Goal: Task Accomplishment & Management: Manage account settings

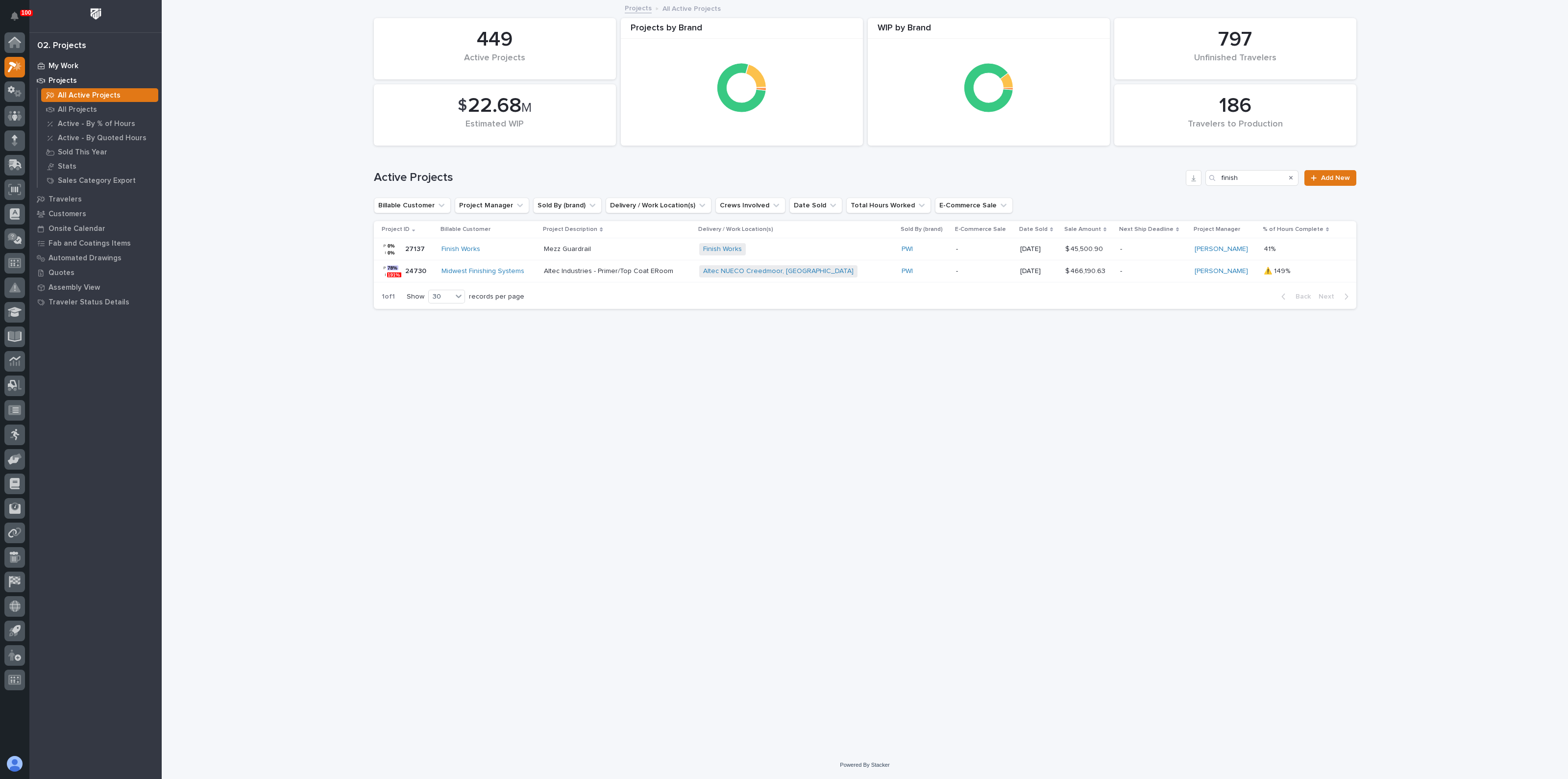
click at [66, 59] on div "My Work" at bounding box center [95, 66] width 127 height 14
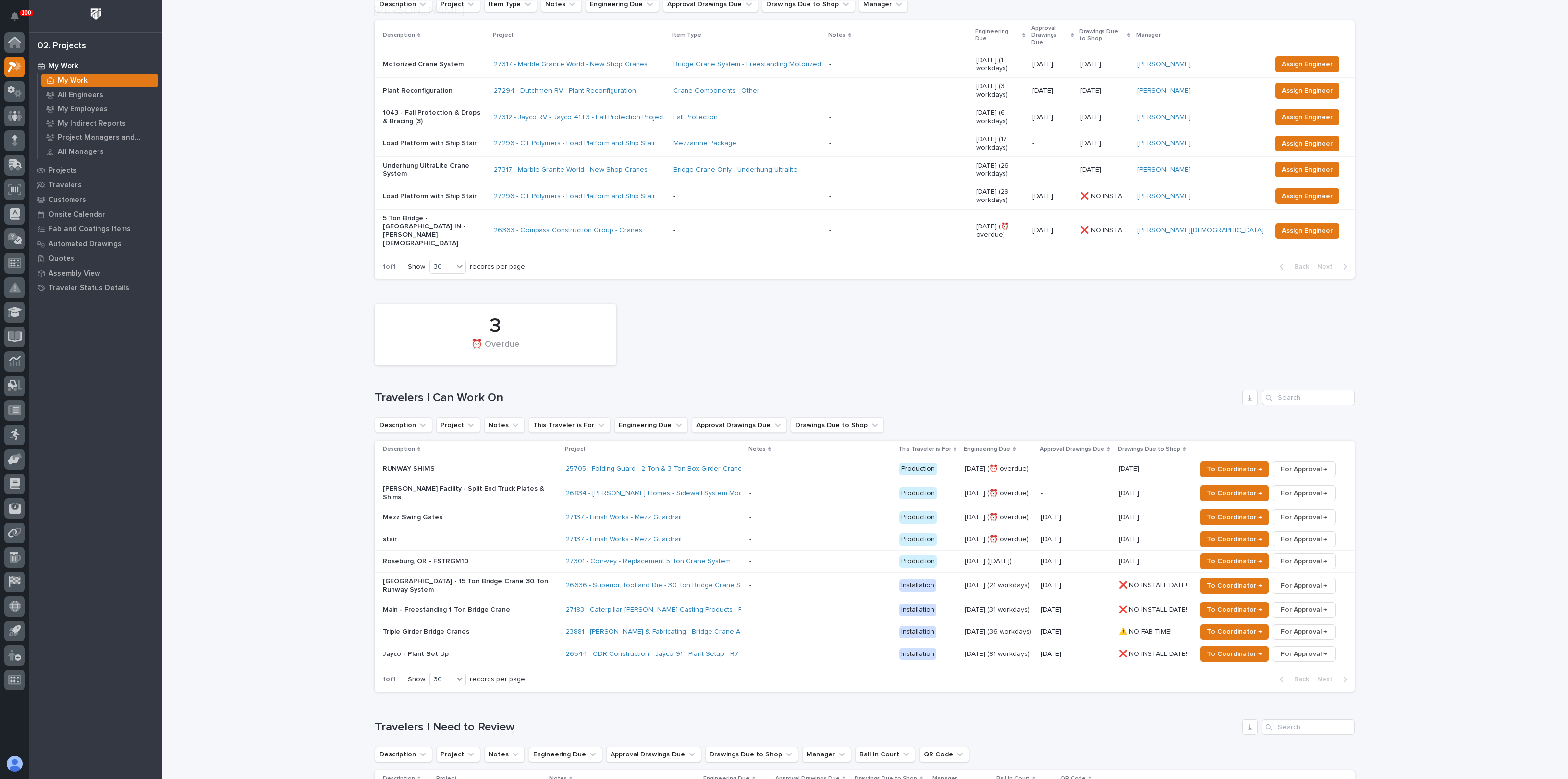
scroll to position [306, 0]
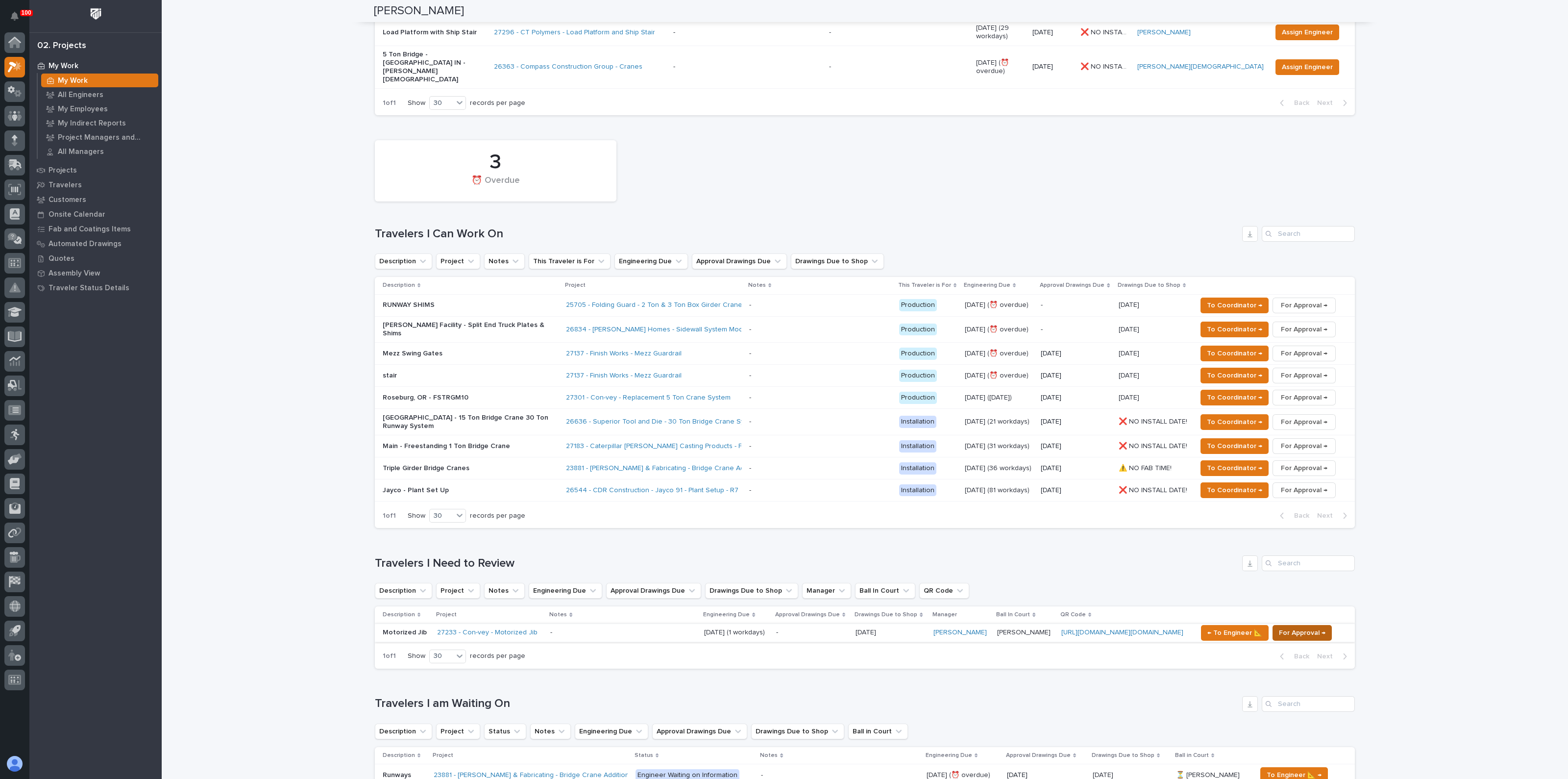
click at [1303, 627] on span "For Approval →" at bounding box center [1302, 633] width 46 height 12
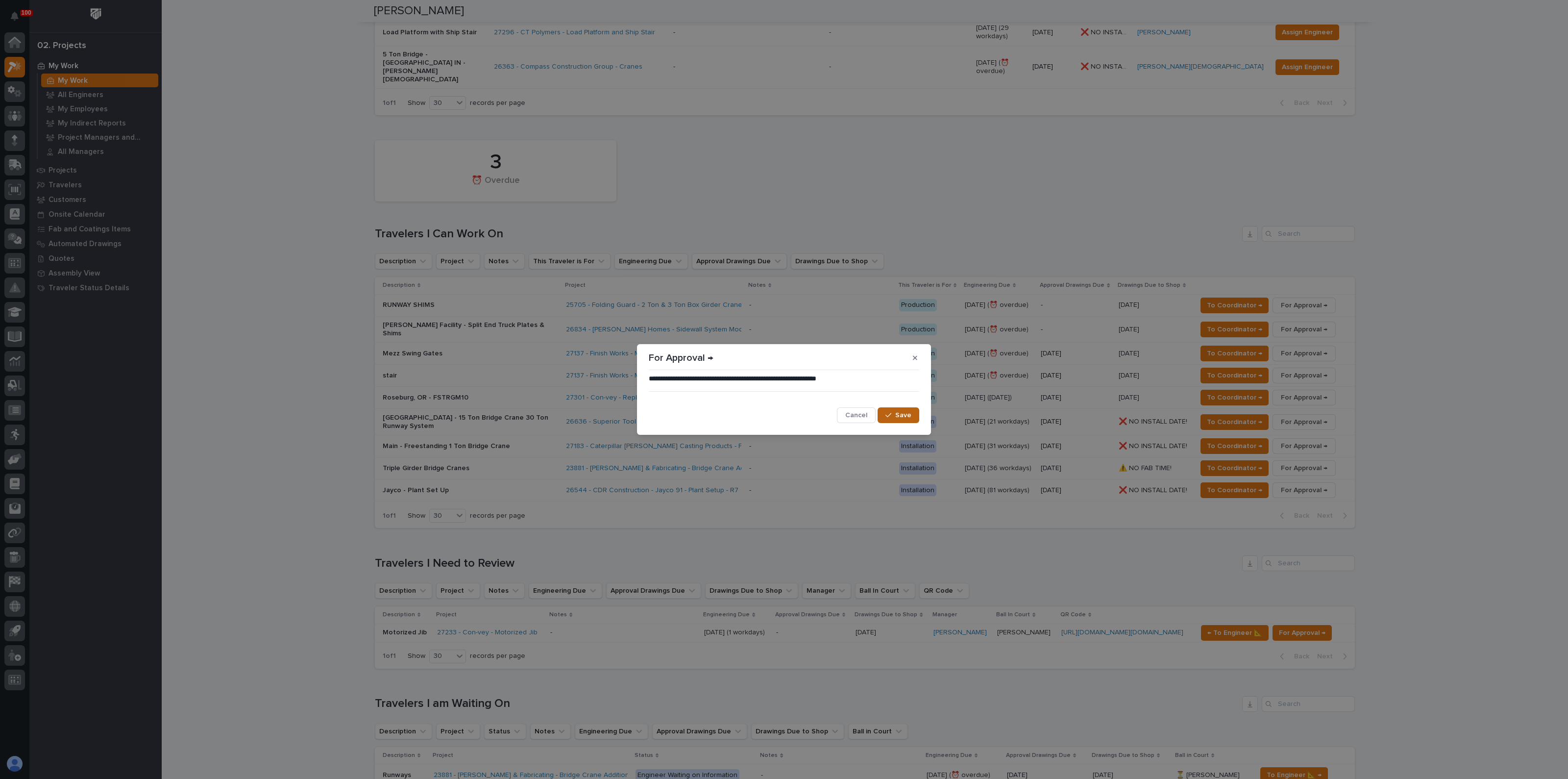
click at [899, 415] on span "Save" at bounding box center [903, 415] width 16 height 9
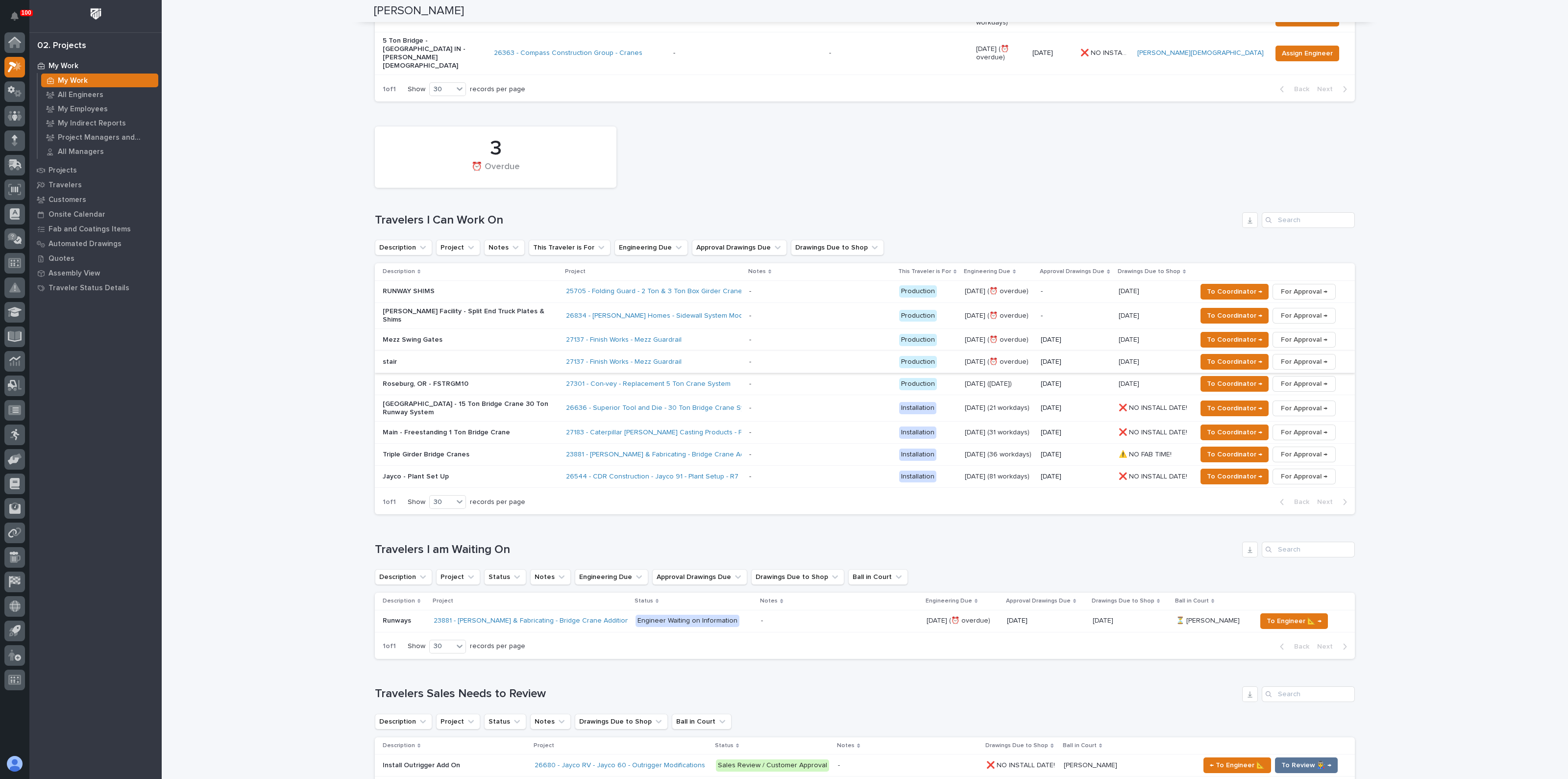
scroll to position [247, 0]
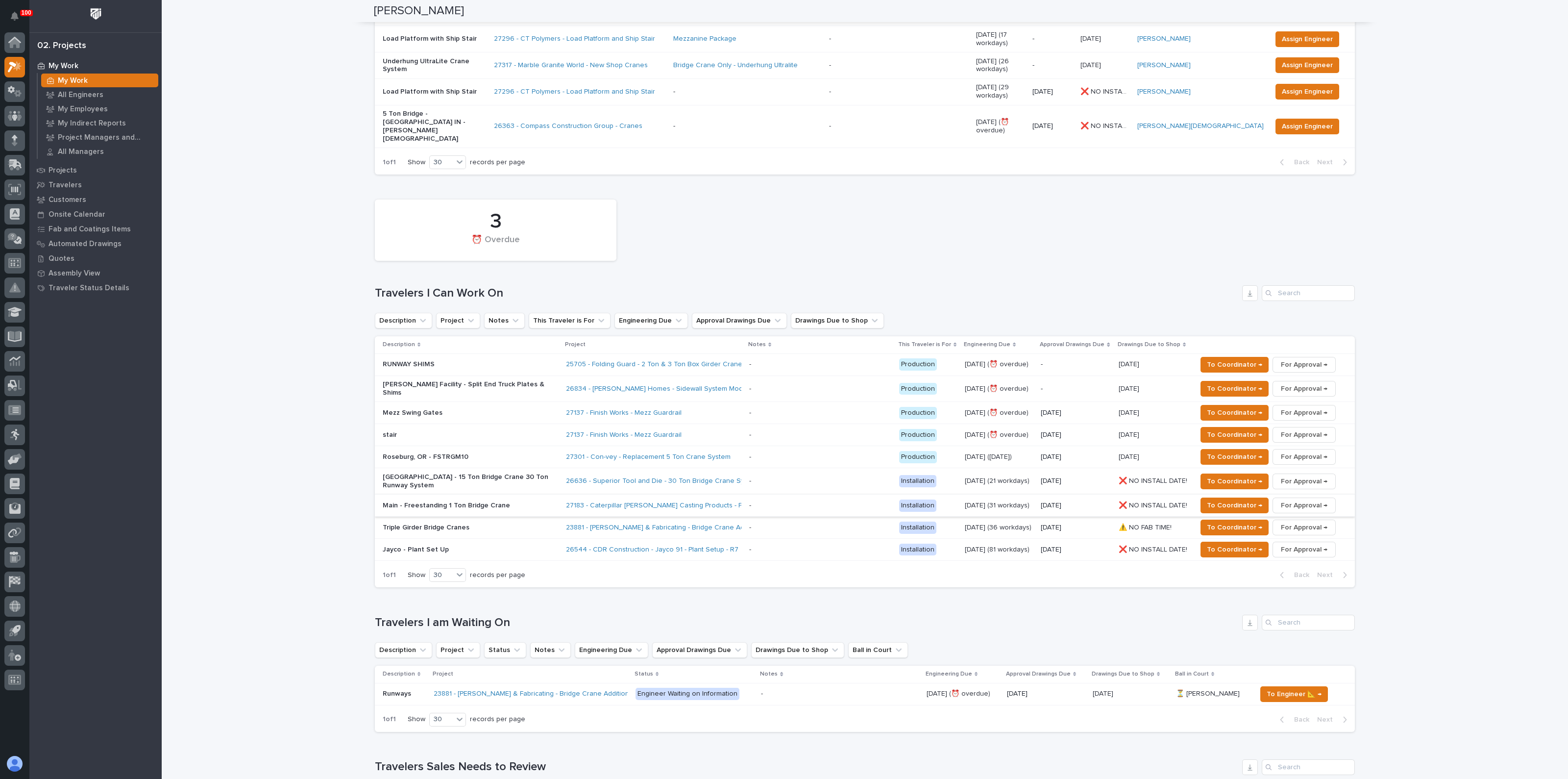
click at [1306, 499] on span "For Approval →" at bounding box center [1304, 505] width 46 height 12
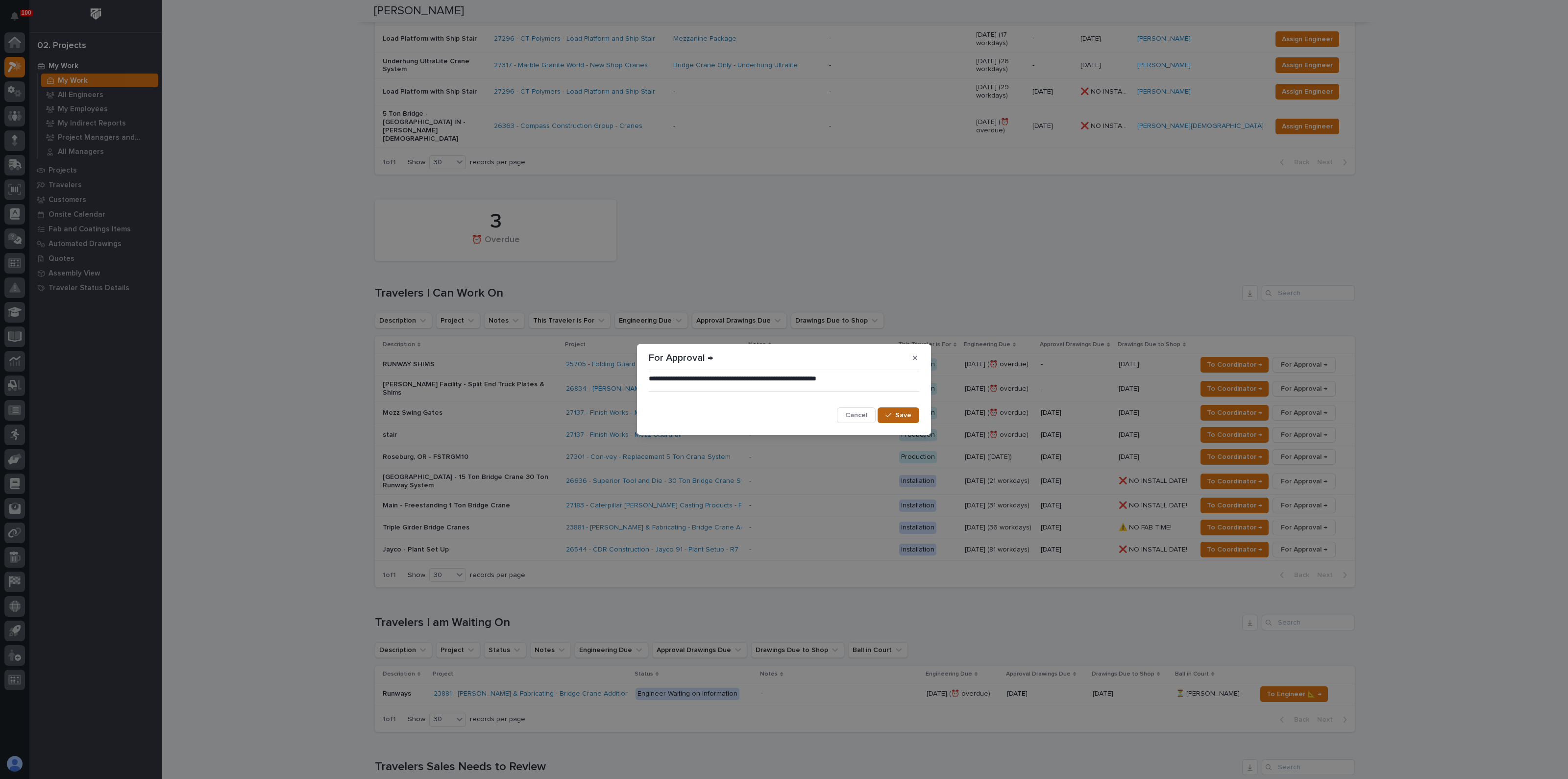
click at [893, 412] on div "button" at bounding box center [891, 415] width 10 height 7
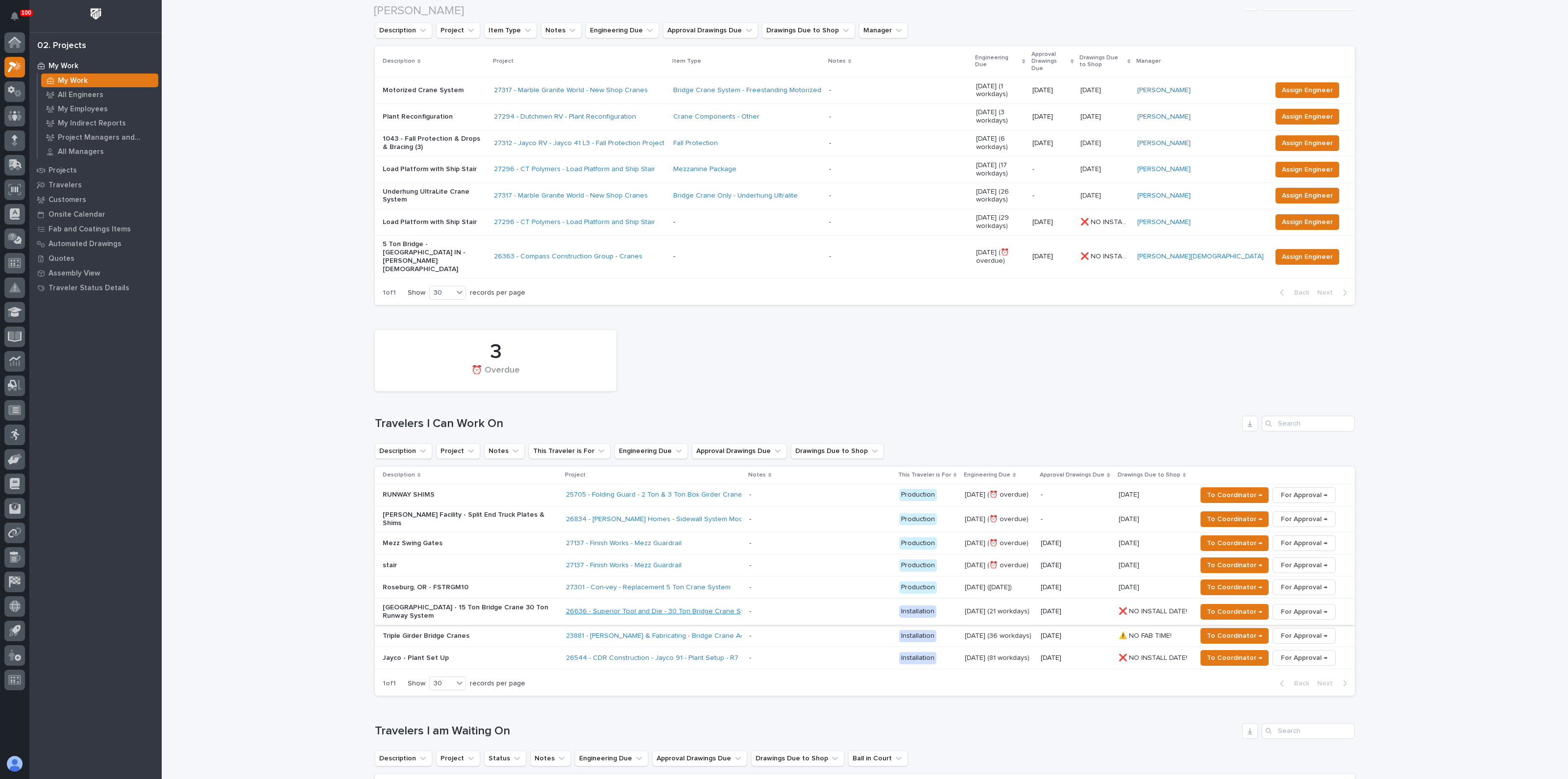
scroll to position [124, 0]
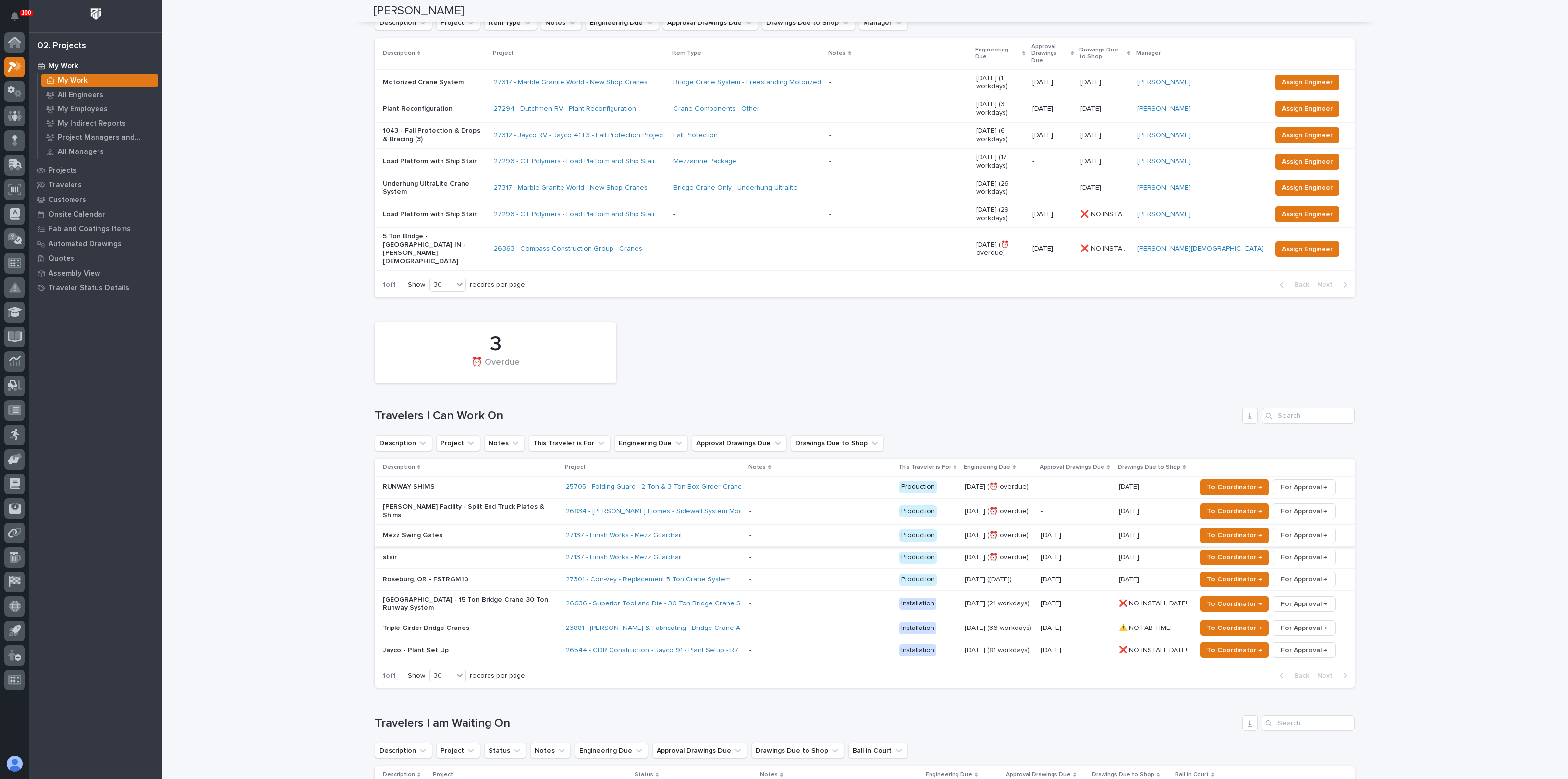
click at [604, 532] on link "27137 - Finish Works - Mezz Guardrail" at bounding box center [624, 536] width 116 height 9
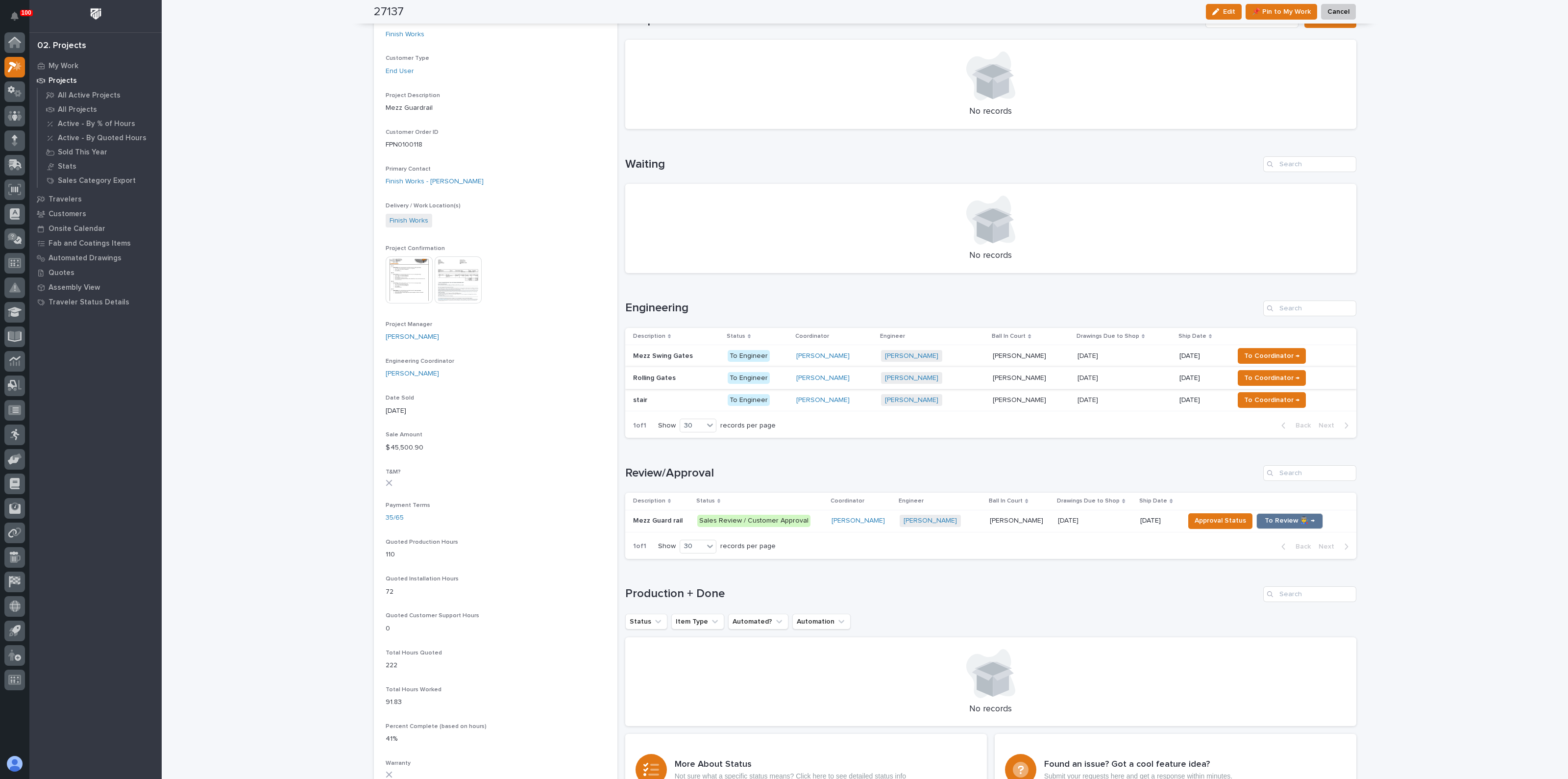
scroll to position [245, 0]
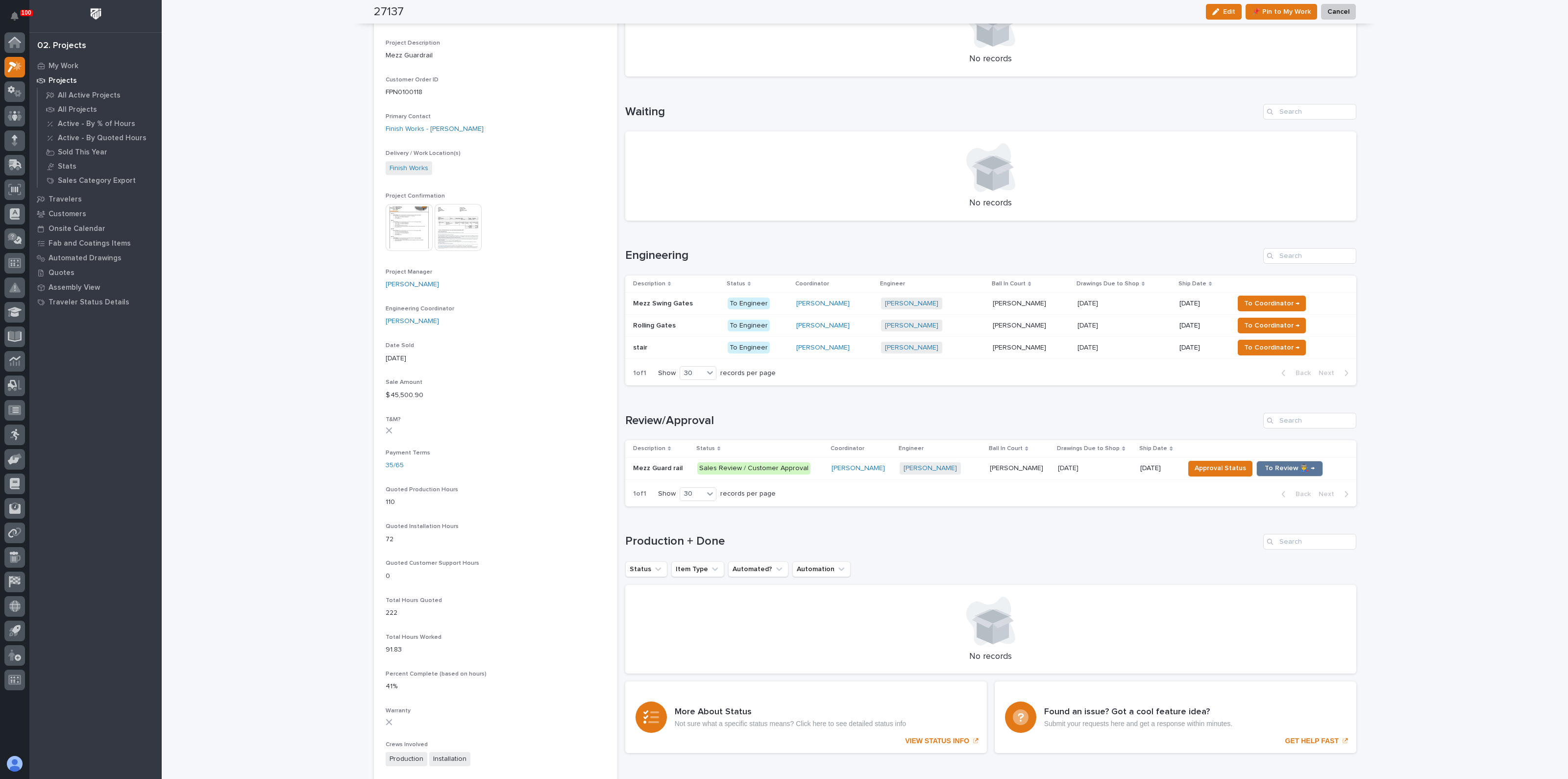
click at [1117, 241] on div "Loading... Saving… Engineering Description Status Coordinator Engineer Ball In …" at bounding box center [990, 311] width 731 height 165
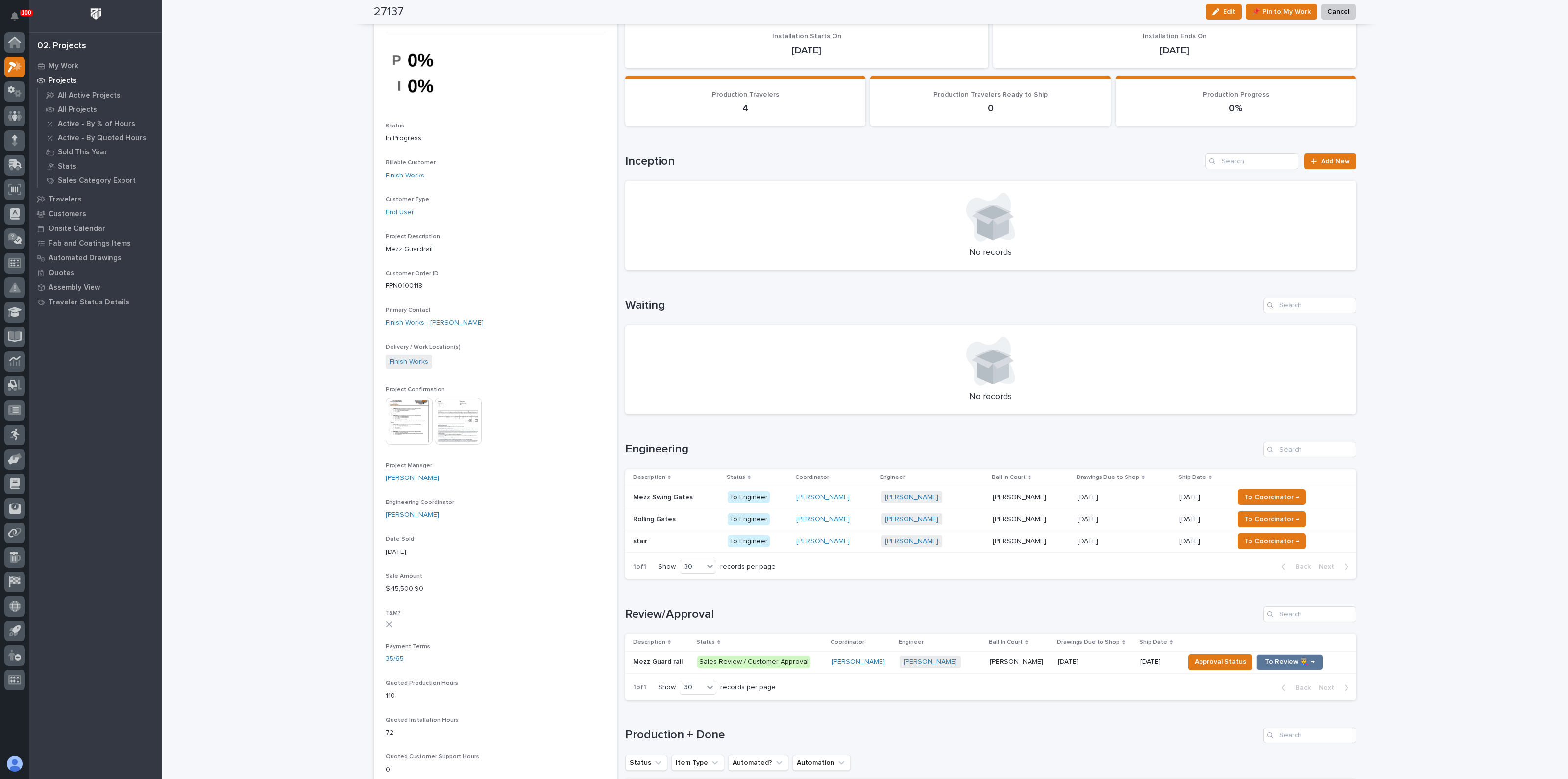
scroll to position [0, 0]
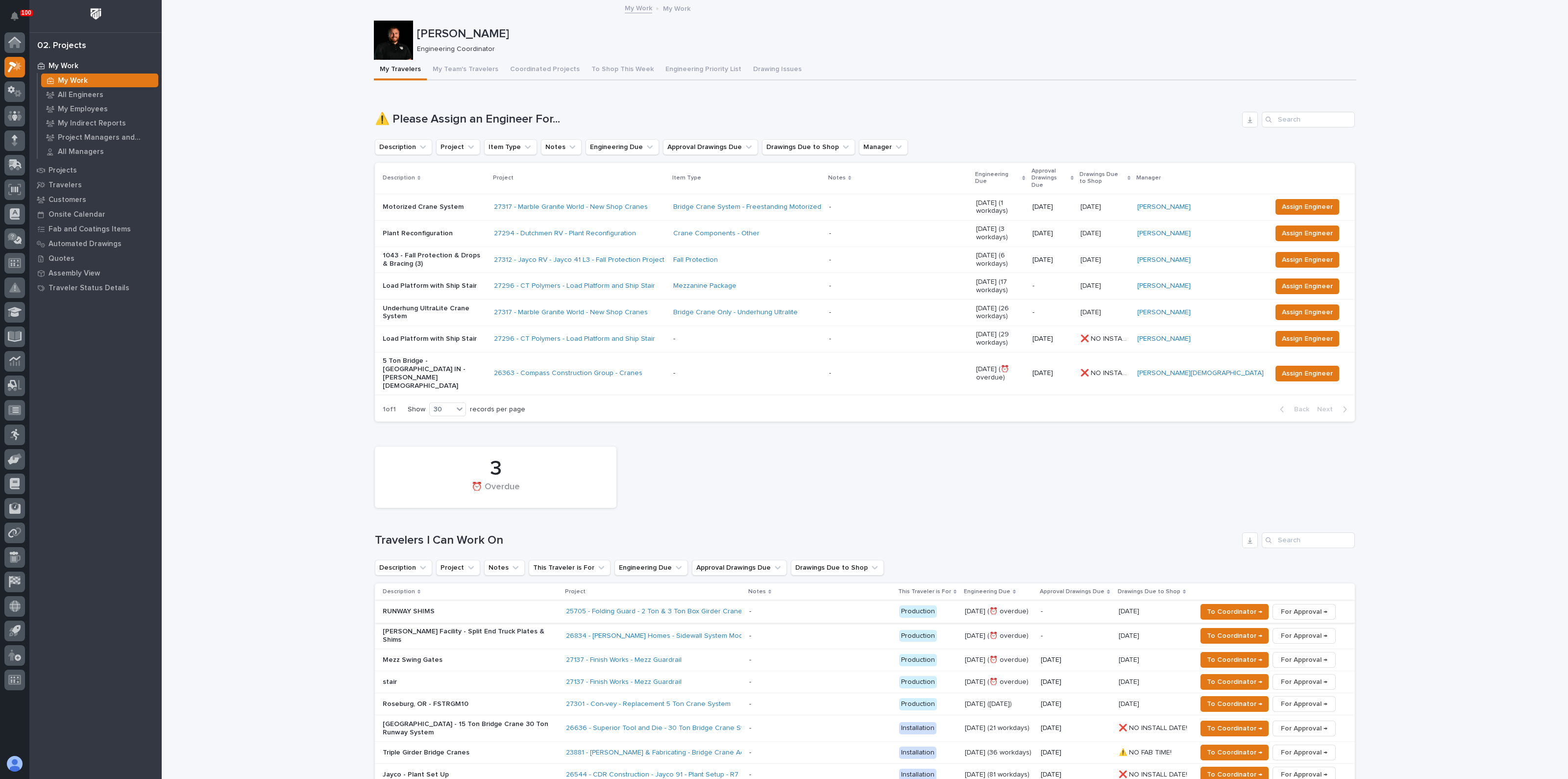
click at [1290, 606] on span "For Approval →" at bounding box center [1304, 612] width 46 height 12
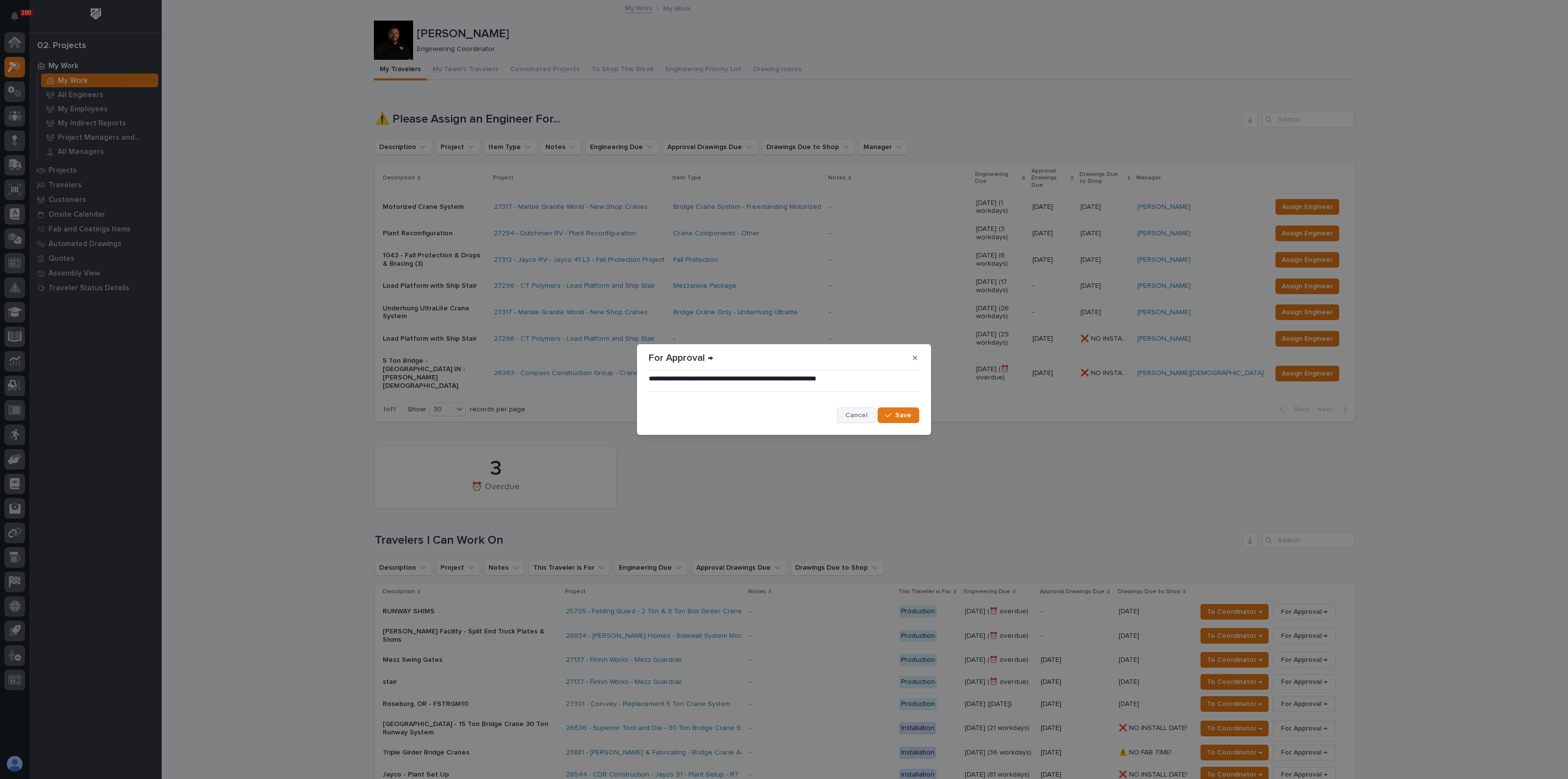
click at [857, 414] on span "Cancel" at bounding box center [856, 415] width 22 height 9
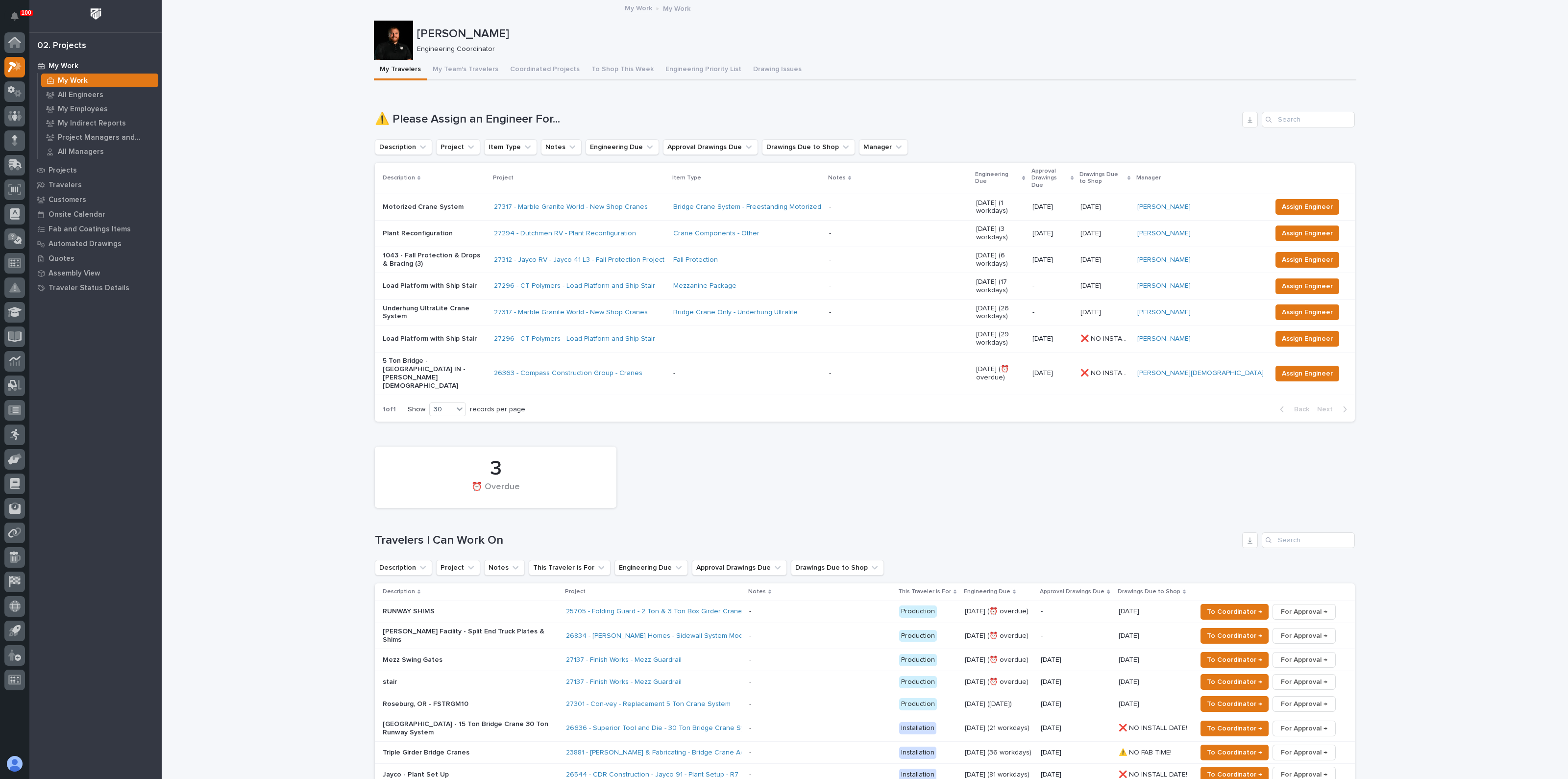
click at [603, 604] on div "25705 - Folding Guard - 2 Ton & 3 Ton Box Girder Cranes" at bounding box center [654, 612] width 175 height 16
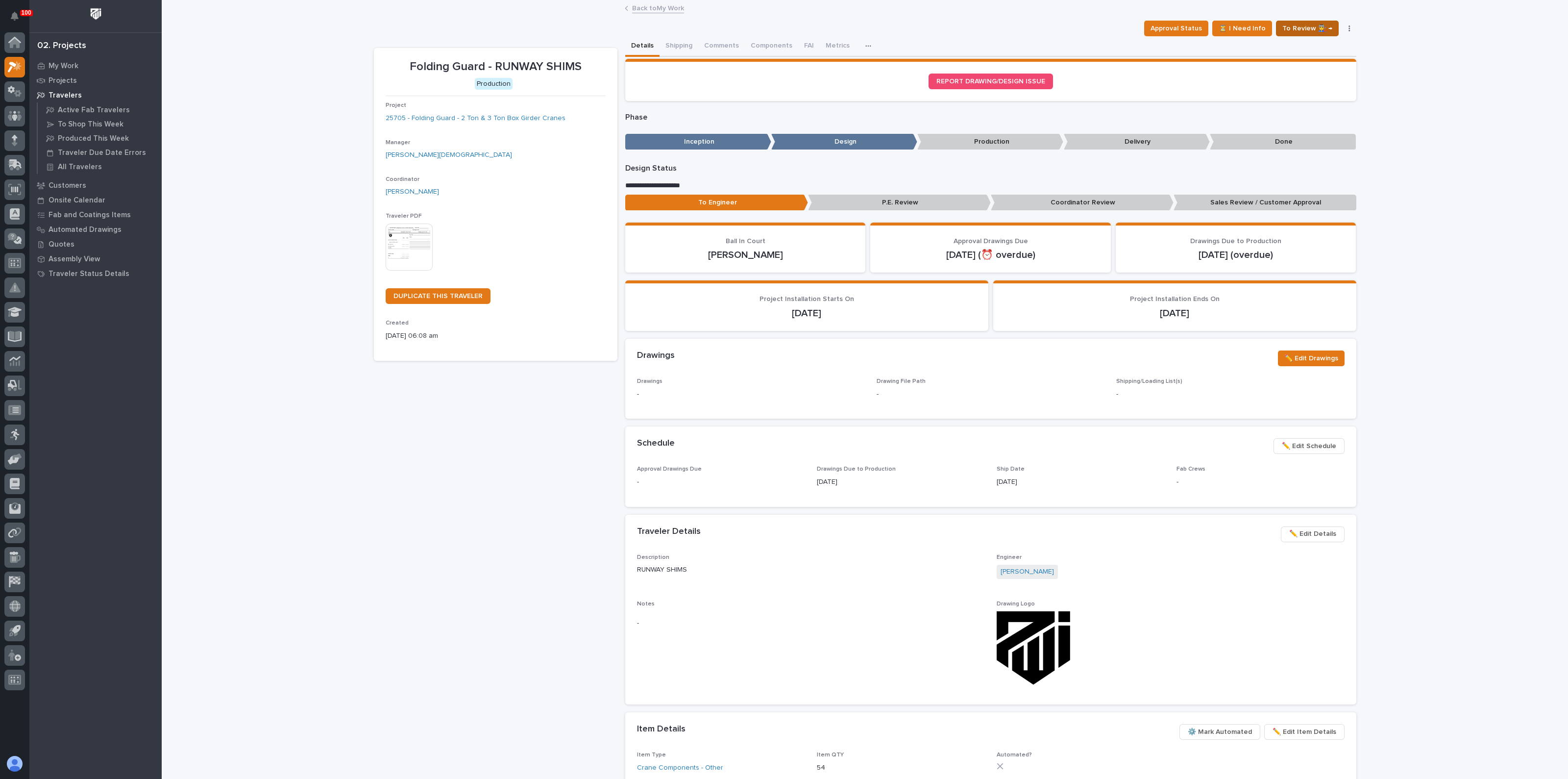
click at [1305, 25] on span "To Review 👨‍🏭 →" at bounding box center [1307, 28] width 50 height 12
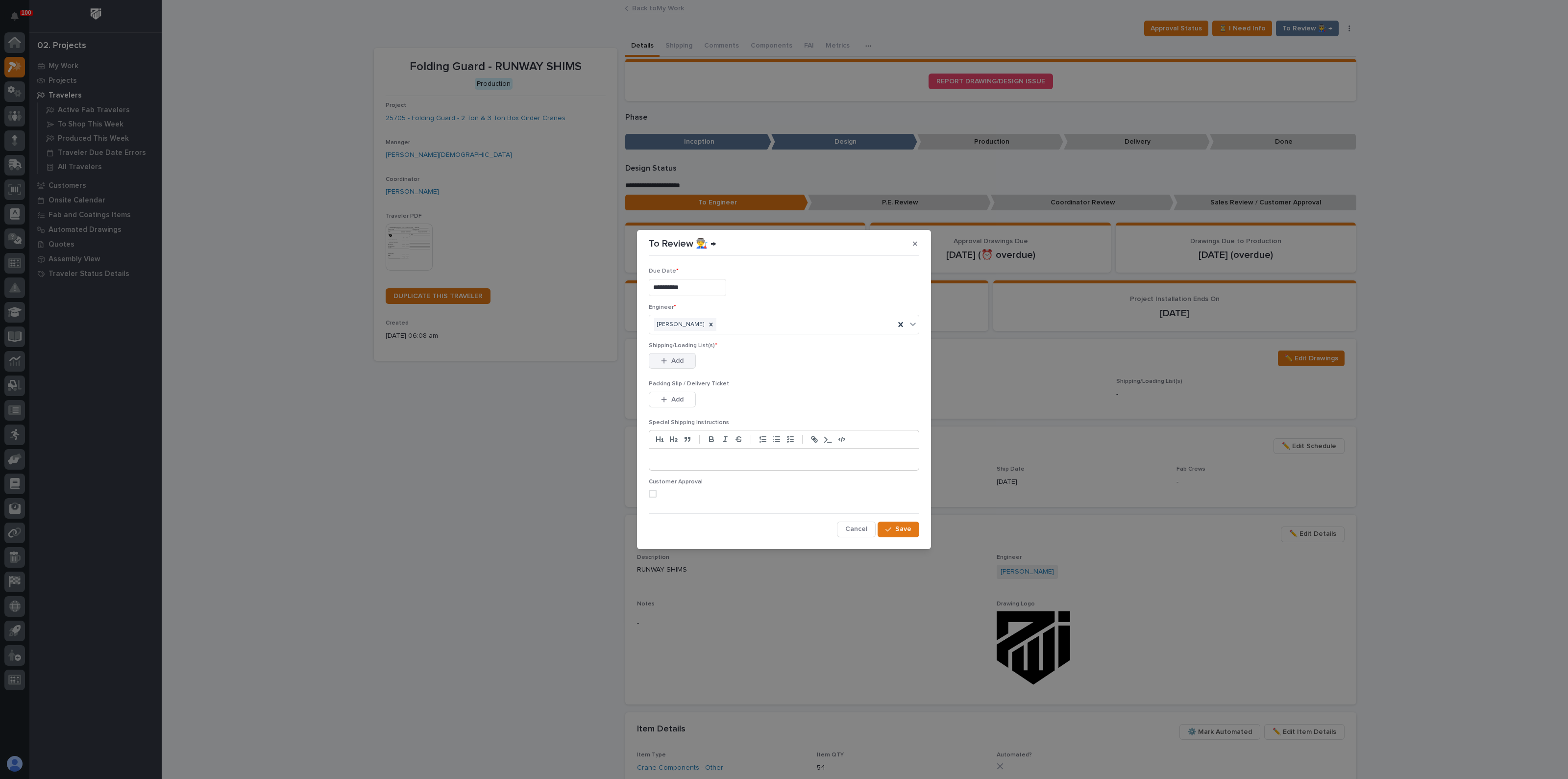
click at [681, 360] on span "Add" at bounding box center [677, 361] width 12 height 9
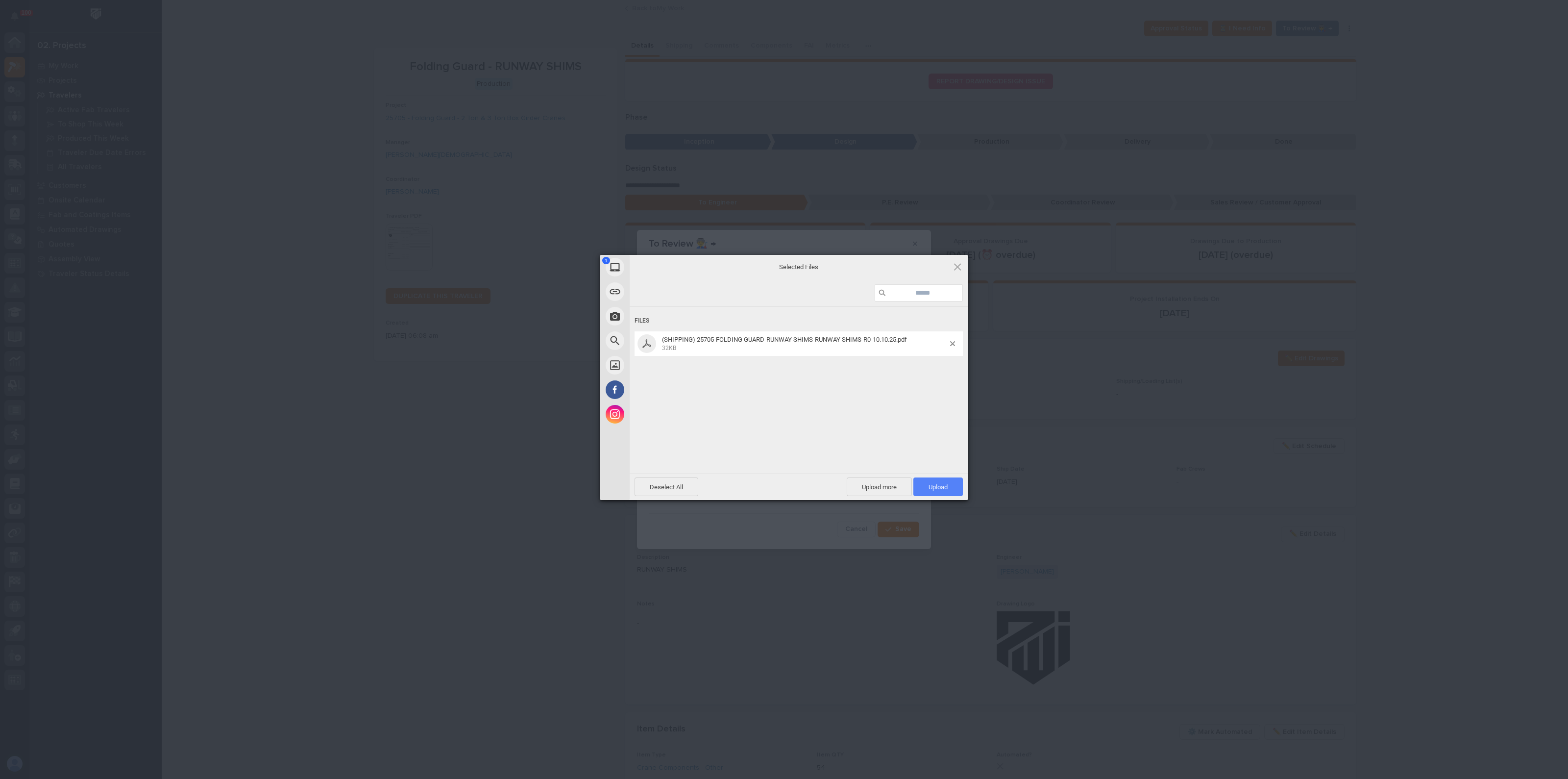
click at [942, 487] on span "Upload 1" at bounding box center [937, 487] width 19 height 7
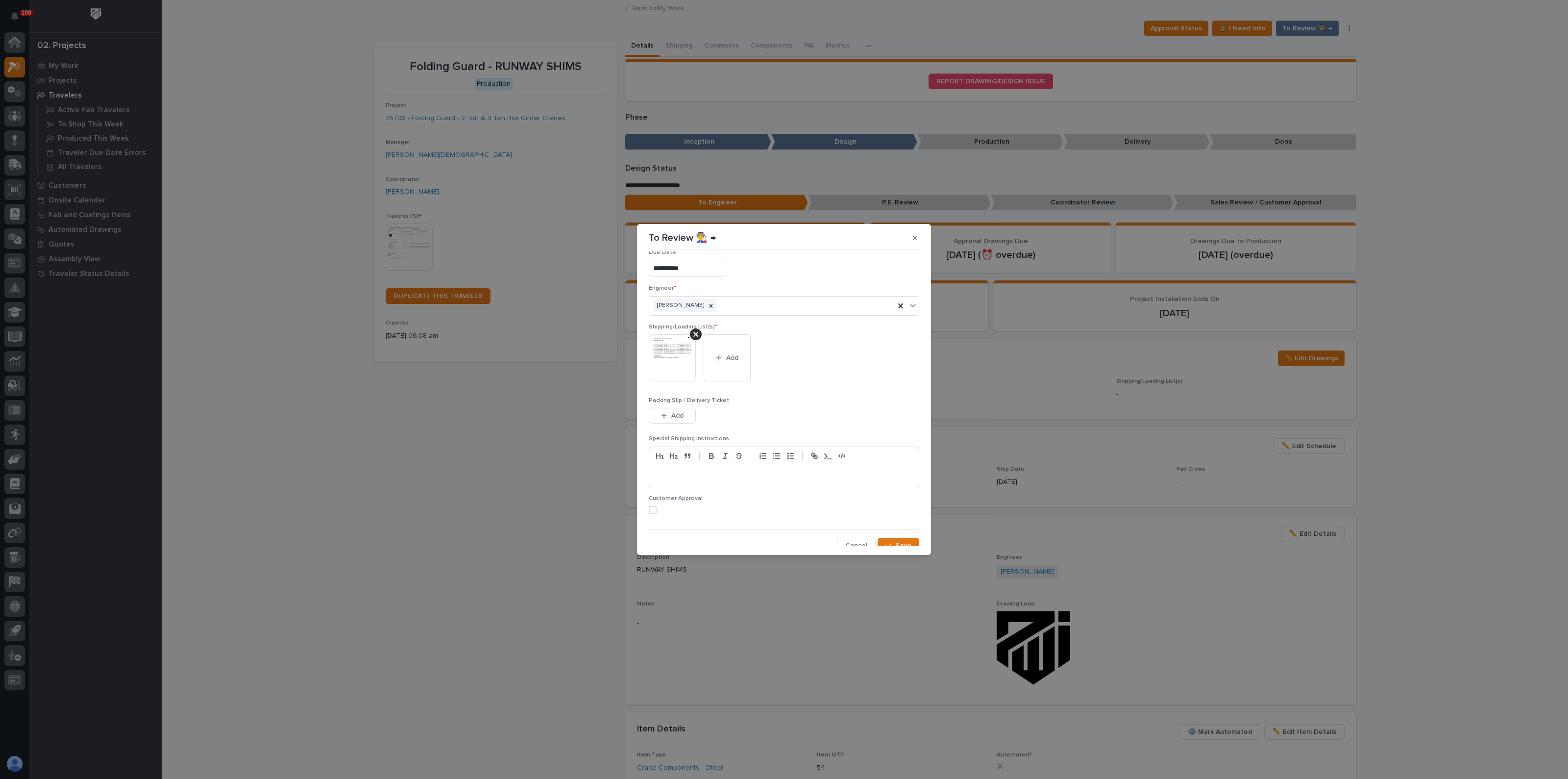
scroll to position [19, 0]
click at [895, 537] on span "Save" at bounding box center [903, 538] width 16 height 9
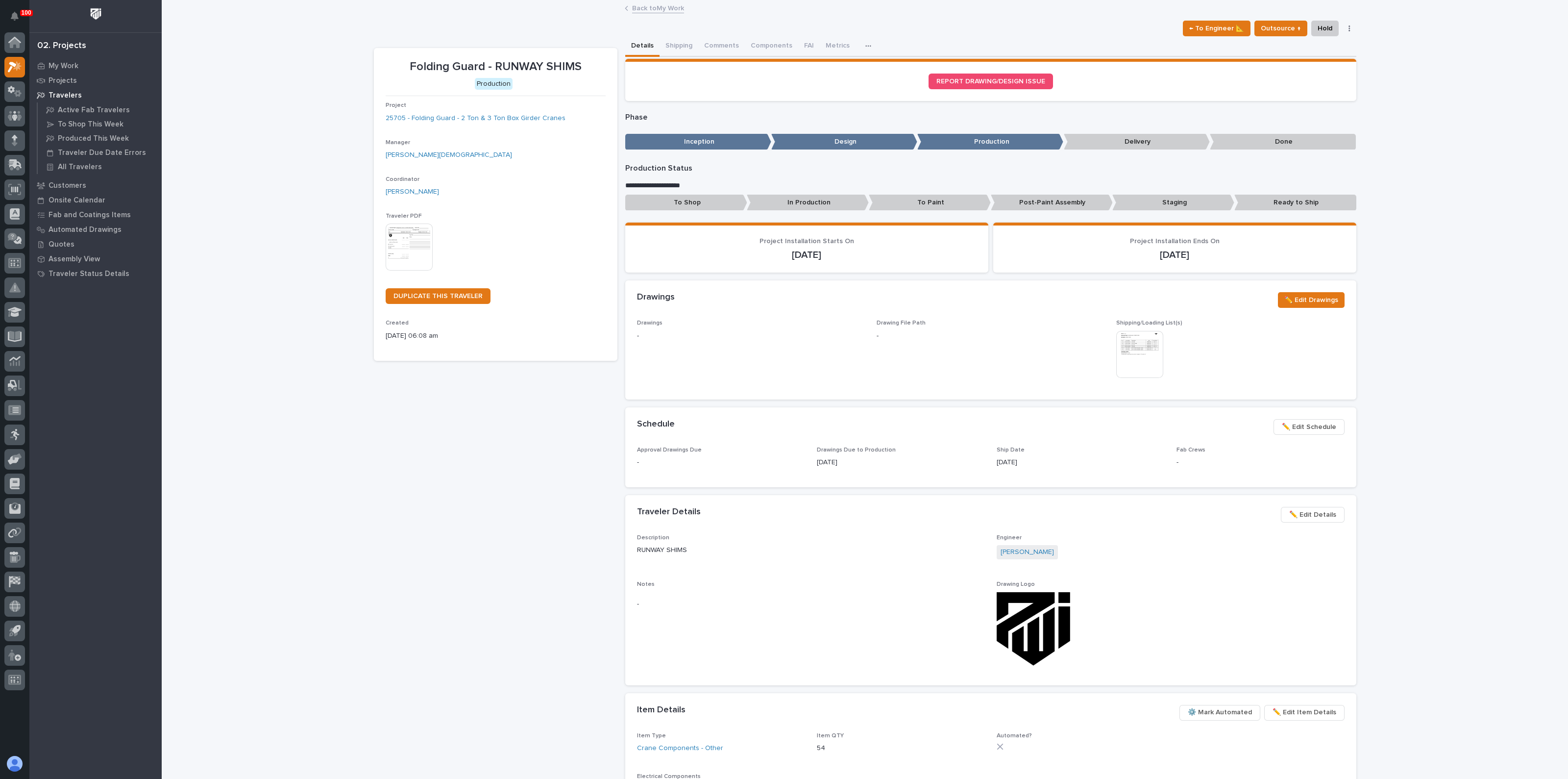
click at [705, 200] on p "To Shop" at bounding box center [686, 203] width 122 height 16
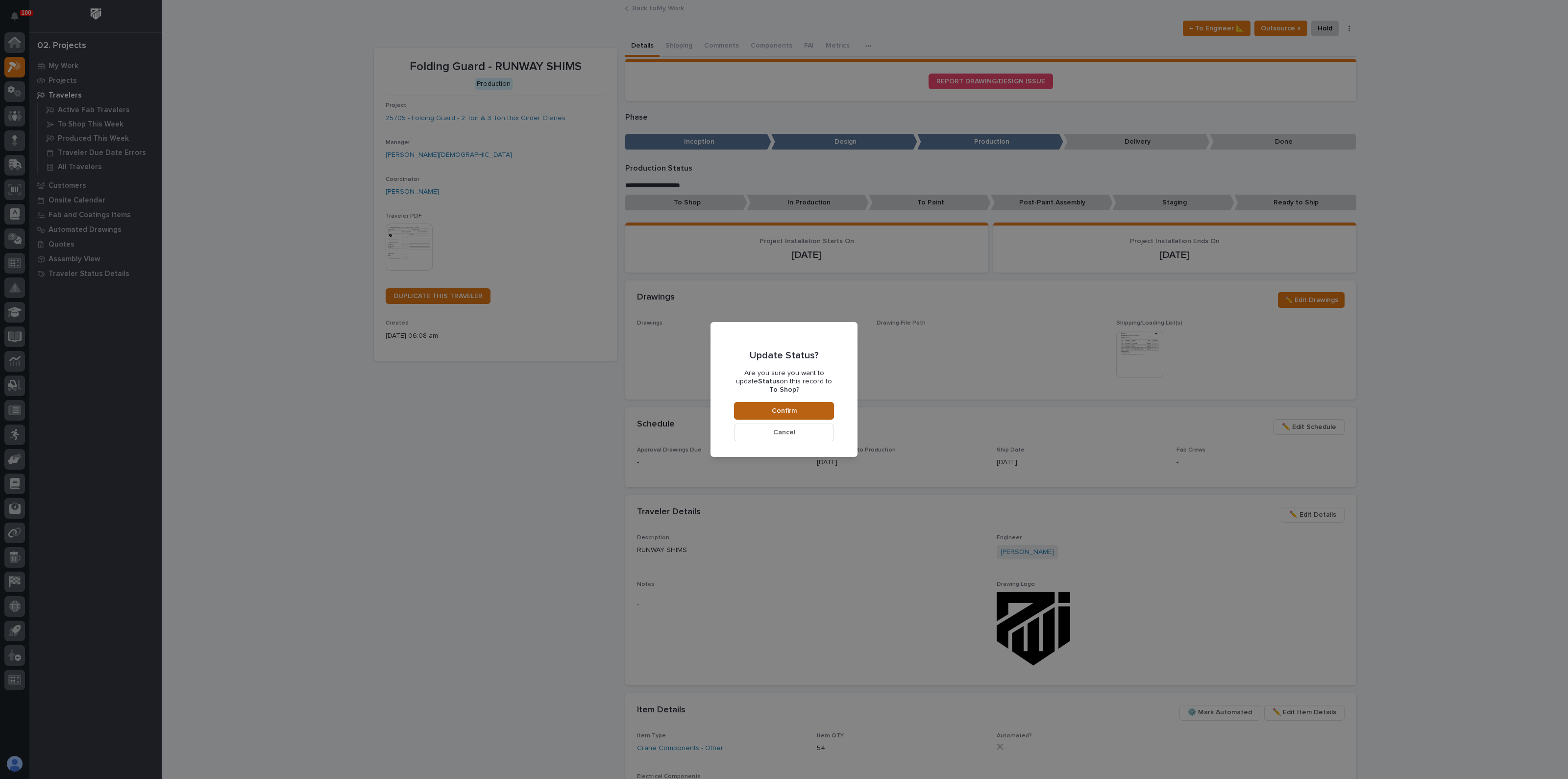
click at [779, 406] on span "Confirm" at bounding box center [784, 411] width 25 height 9
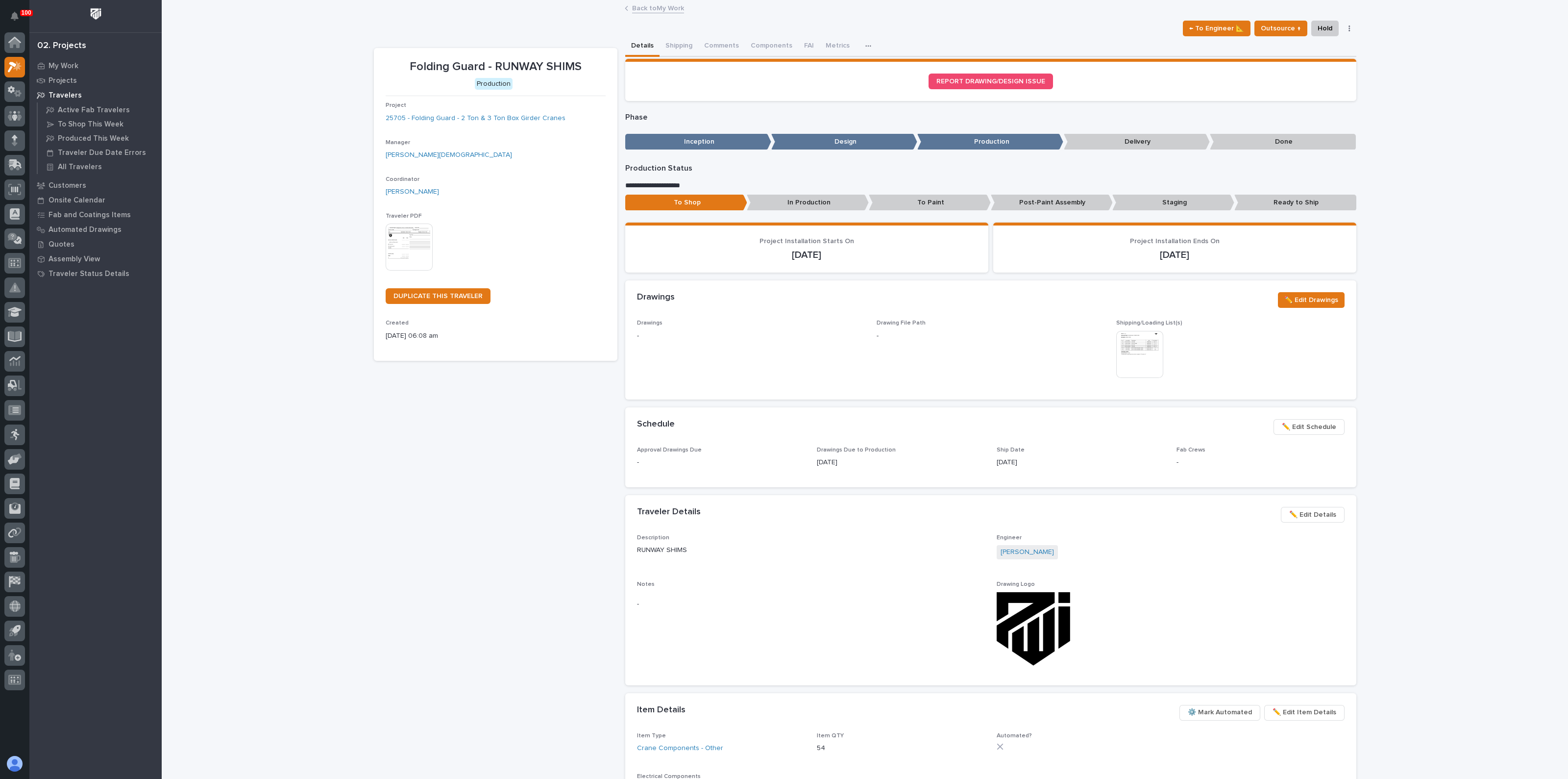
drag, startPoint x: 463, startPoint y: 356, endPoint x: 462, endPoint y: 351, distance: 5.1
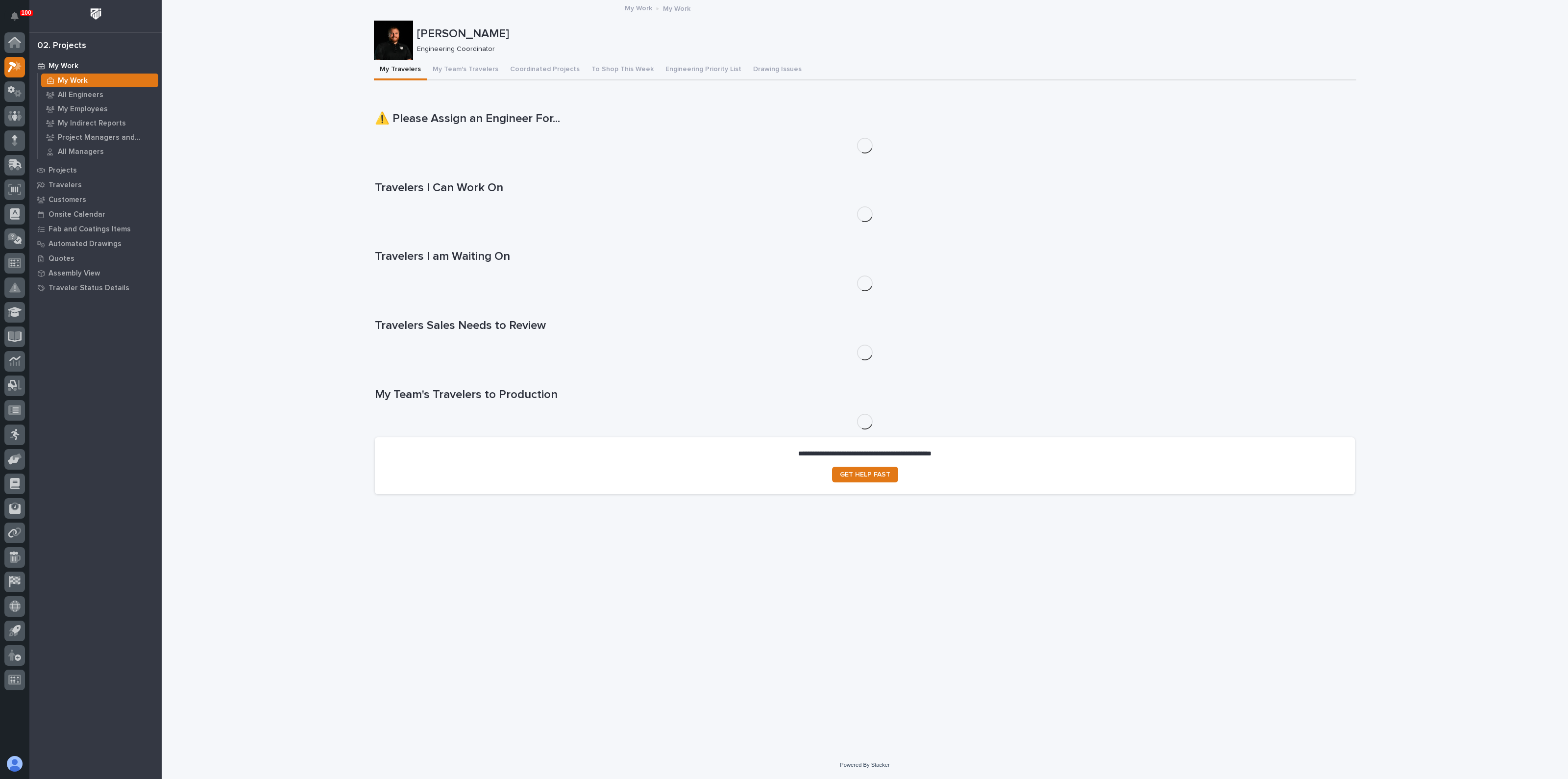
click at [66, 77] on p "My Work" at bounding box center [72, 81] width 30 height 9
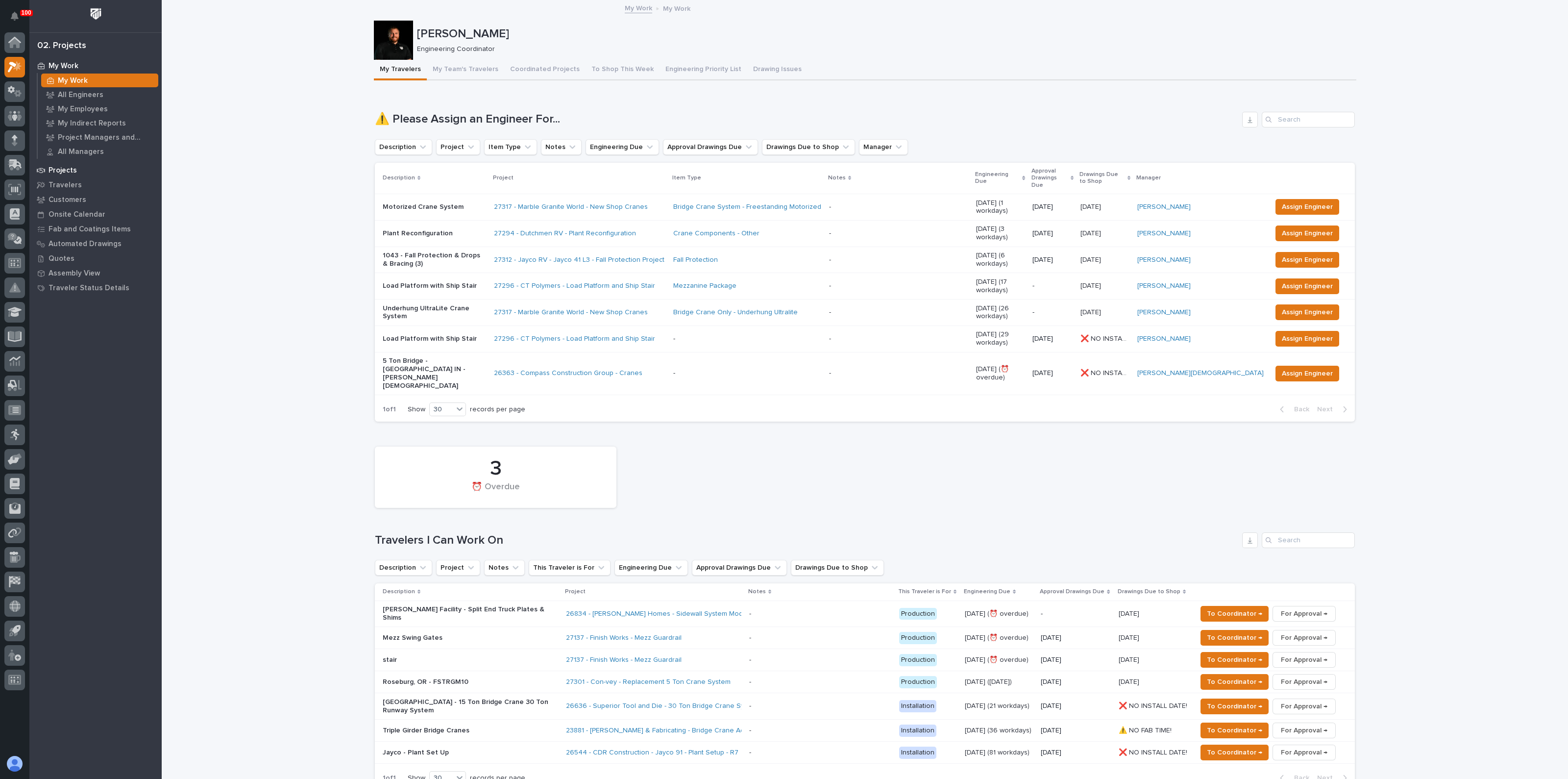
click at [69, 170] on p "Projects" at bounding box center [63, 171] width 29 height 9
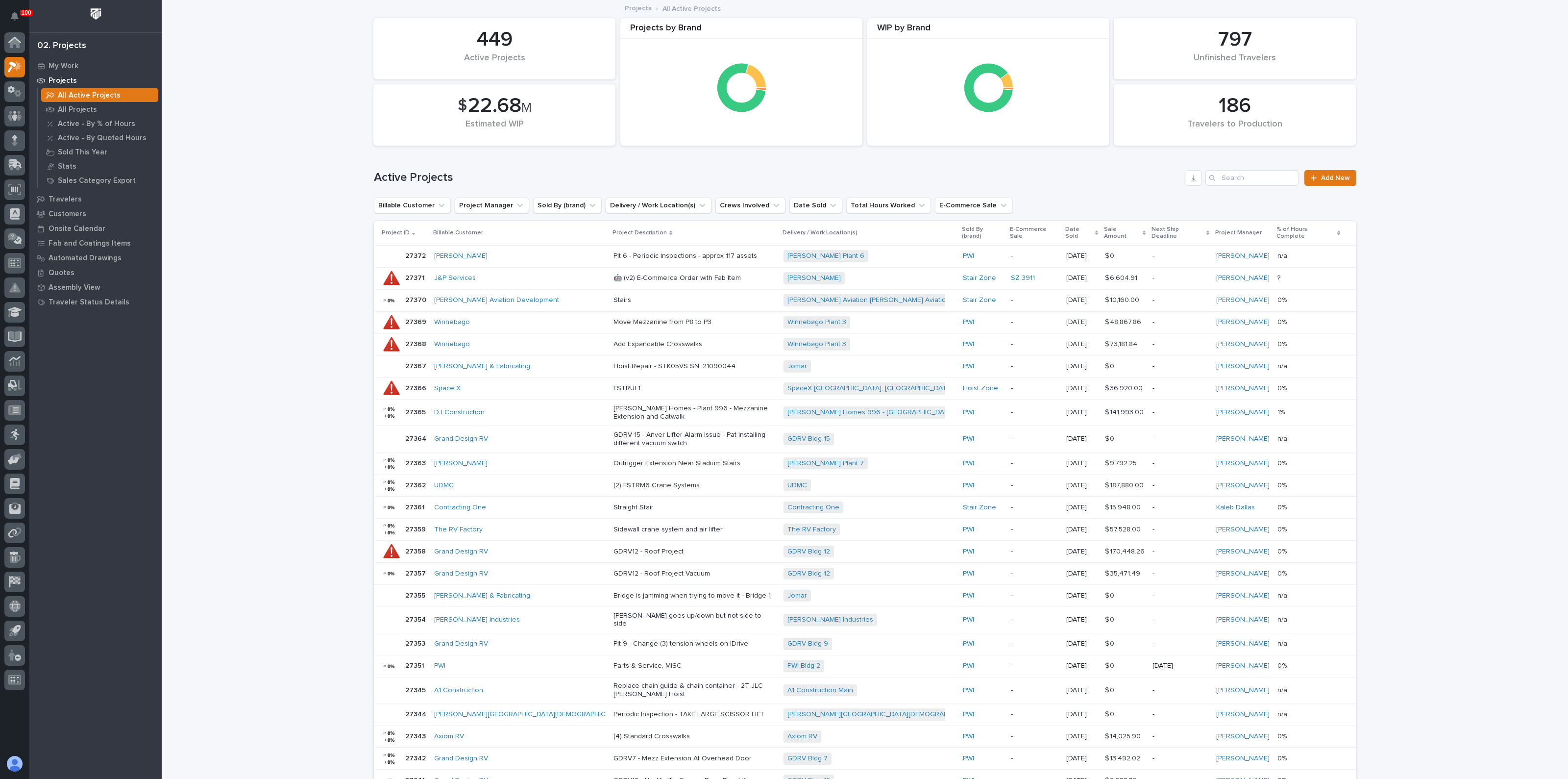
click at [1249, 185] on div "Active Projects Add New" at bounding box center [865, 174] width 982 height 47
click at [1249, 185] on input "Search" at bounding box center [1251, 178] width 93 height 16
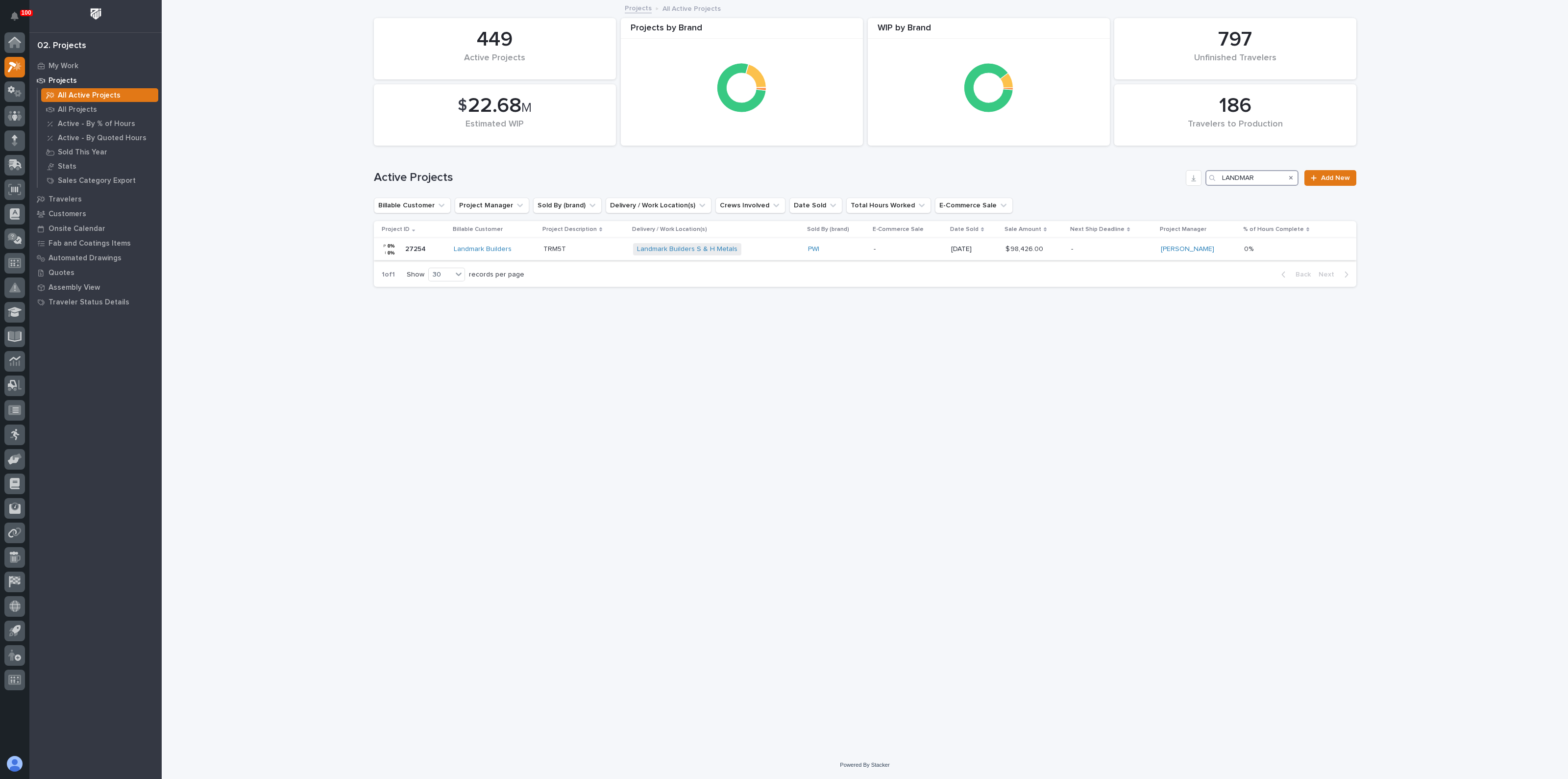
type input "LANDMAR"
click at [559, 245] on p "TRM5T" at bounding box center [584, 249] width 82 height 9
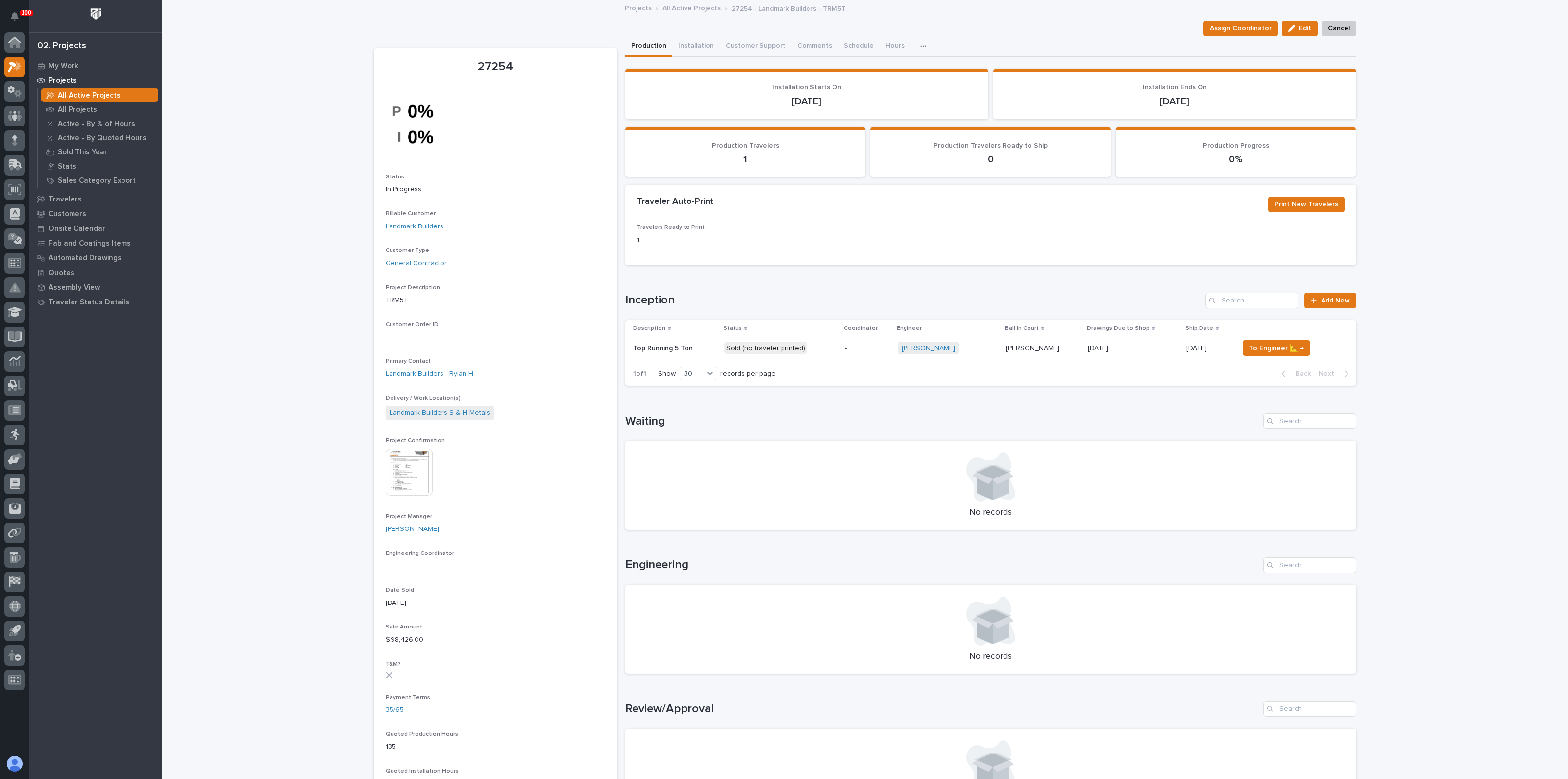
click at [757, 401] on div "Loading... Saving… Waiting No records" at bounding box center [990, 465] width 731 height 144
